Goal: Information Seeking & Learning: Learn about a topic

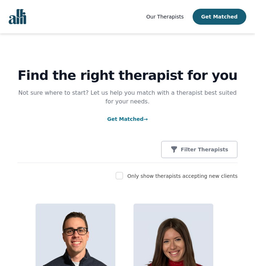
scroll to position [4, 0]
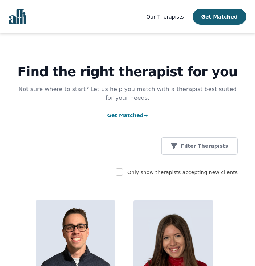
click at [123, 175] on input "checkbox" at bounding box center [119, 171] width 7 height 7
checkbox input "true"
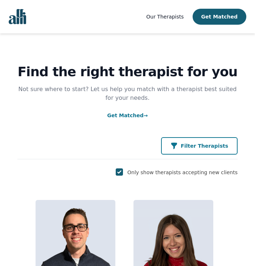
click at [216, 144] on p "Filter Therapists" at bounding box center [205, 145] width 48 height 7
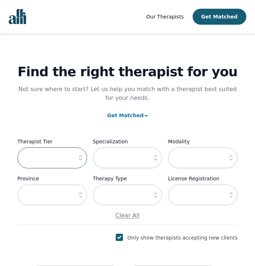
click at [52, 160] on input "text" at bounding box center [52, 157] width 70 height 21
click at [78, 159] on icon "button" at bounding box center [80, 157] width 7 height 7
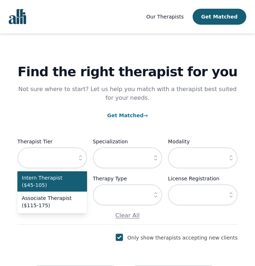
click at [65, 185] on span "Intern Therapist ($45-105)" at bounding box center [48, 181] width 52 height 15
type input "Intern Therapist ($45-105)"
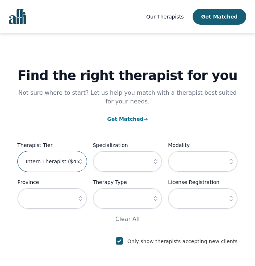
scroll to position [0, 0]
click at [172, 147] on label "Modality" at bounding box center [203, 145] width 70 height 9
click at [164, 135] on div "Find the right therapist for you Not sure where to start? Let us help you match…" at bounding box center [127, 130] width 220 height 195
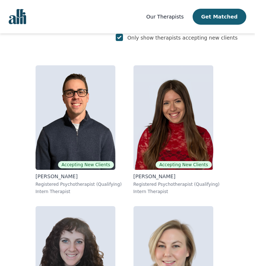
scroll to position [207, 0]
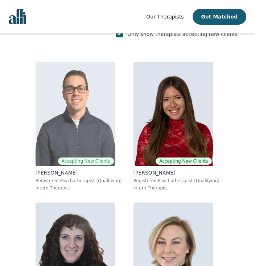
click at [85, 128] on img at bounding box center [76, 114] width 80 height 104
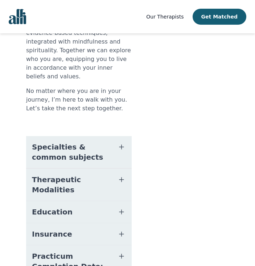
scroll to position [246, 0]
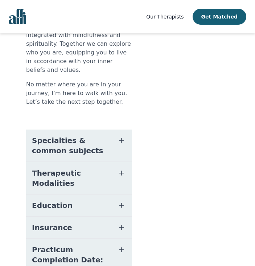
click at [123, 239] on button "Practicum Completion Date: 2025-12-19" at bounding box center [79, 260] width 106 height 42
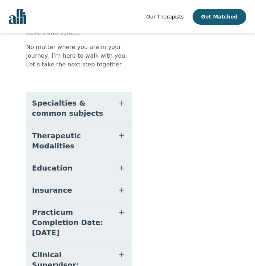
scroll to position [283, 0]
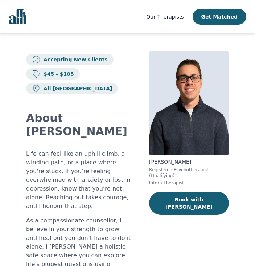
scroll to position [0, 0]
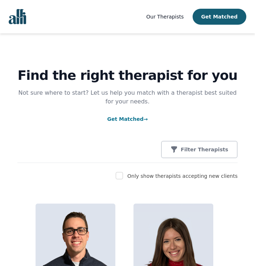
scroll to position [207, 0]
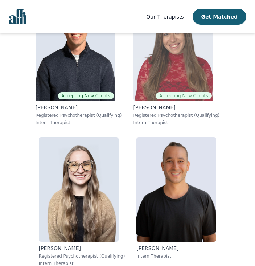
click at [199, 72] on img at bounding box center [173, 48] width 80 height 104
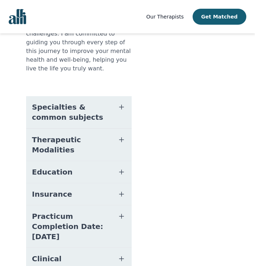
scroll to position [234, 0]
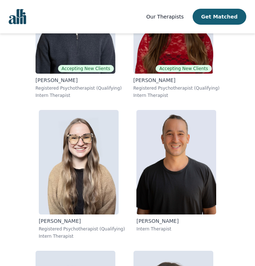
scroll to position [207, 0]
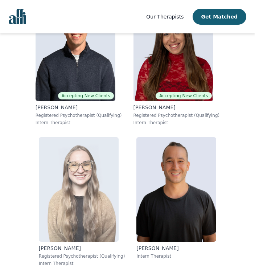
click at [94, 201] on img at bounding box center [79, 189] width 80 height 104
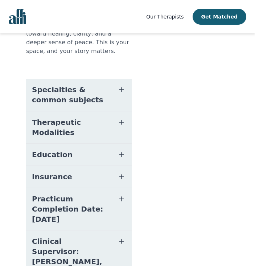
scroll to position [292, 0]
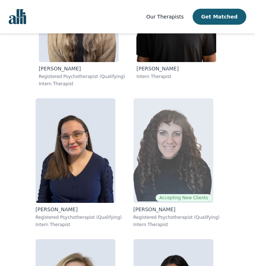
click at [154, 132] on img at bounding box center [173, 150] width 80 height 104
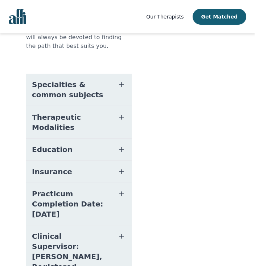
scroll to position [-24, 0]
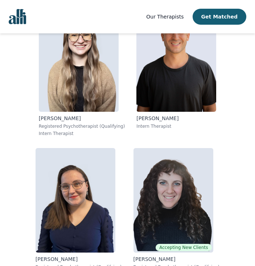
scroll to position [294, 0]
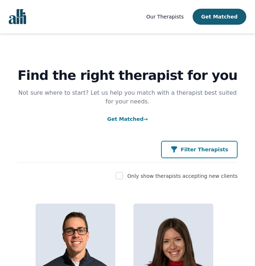
click at [188, 145] on button "Filter Therapists" at bounding box center [199, 149] width 77 height 17
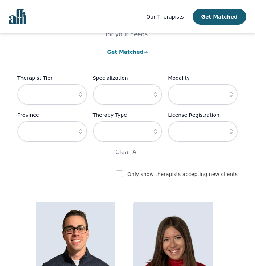
scroll to position [65, 0]
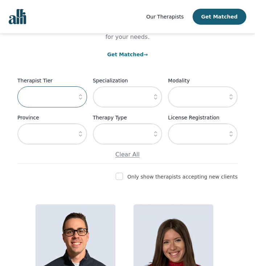
click at [66, 97] on input "text" at bounding box center [52, 96] width 70 height 21
click at [81, 98] on icon "button" at bounding box center [80, 96] width 7 height 7
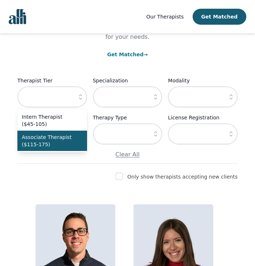
click at [65, 141] on span "Associate Therapist ($115-175)" at bounding box center [48, 140] width 52 height 15
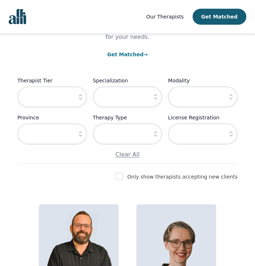
type input "Associate Therapist ($115-175)"
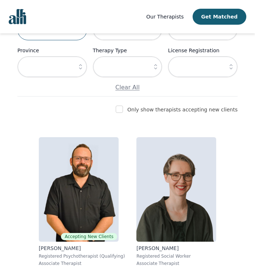
scroll to position [130, 0]
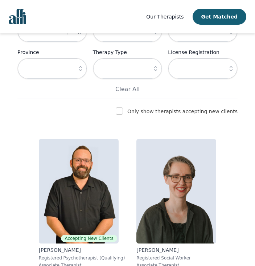
click at [123, 111] on input "checkbox" at bounding box center [119, 110] width 7 height 7
checkbox input "true"
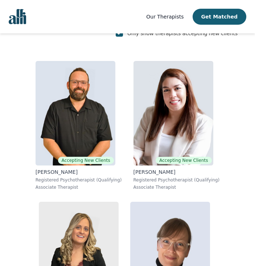
scroll to position [200, 0]
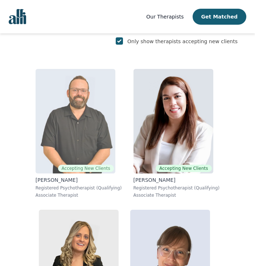
click at [74, 155] on img at bounding box center [76, 121] width 80 height 104
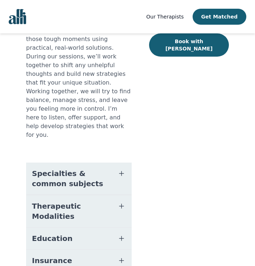
scroll to position [158, 0]
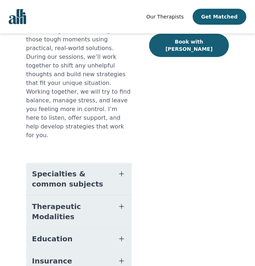
click at [121, 202] on icon "button" at bounding box center [121, 206] width 9 height 9
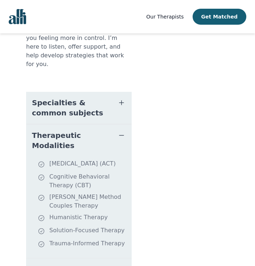
scroll to position [230, 0]
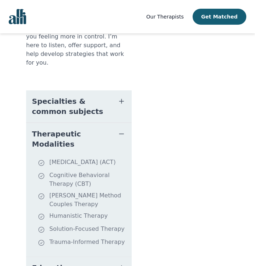
click at [125, 130] on icon "button" at bounding box center [121, 134] width 9 height 9
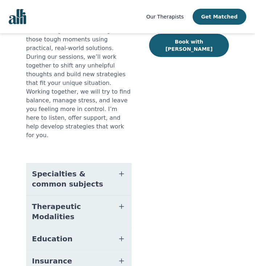
click at [124, 169] on icon "button" at bounding box center [121, 173] width 9 height 9
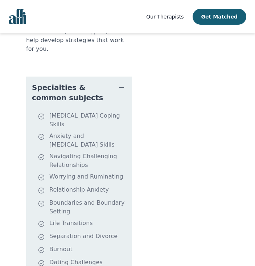
scroll to position [245, 0]
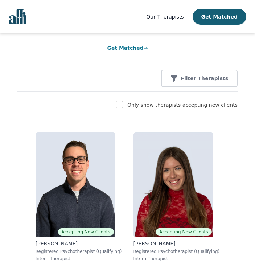
scroll to position [157, 0]
